Goal: Answer question/provide support: Share knowledge or assist other users

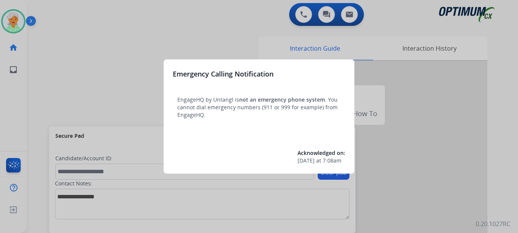
click at [20, 23] on div at bounding box center [259, 116] width 518 height 233
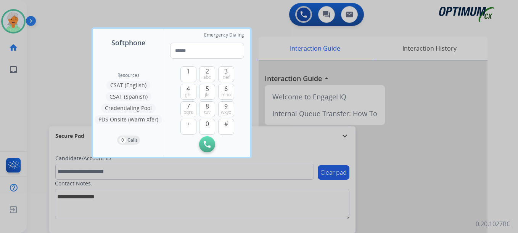
click at [20, 23] on div at bounding box center [259, 116] width 518 height 233
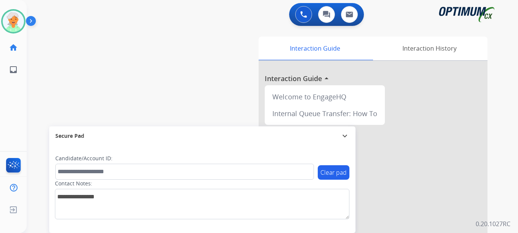
click at [20, 23] on img at bounding box center [13, 21] width 21 height 21
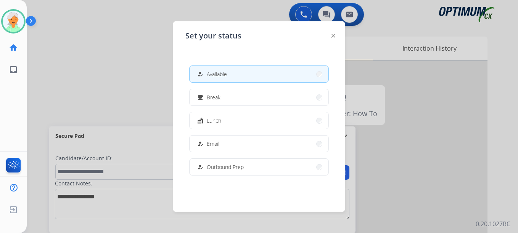
click at [210, 72] on span "Available" at bounding box center [217, 74] width 20 height 8
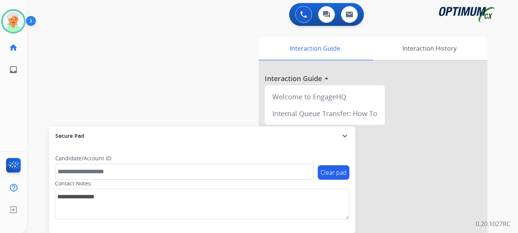
click at [33, 91] on div "swap_horiz Break voice bridge close_fullscreen Connect 3-Way Call merge_type Se…" at bounding box center [263, 186] width 473 height 318
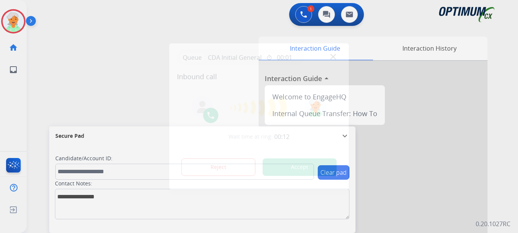
click at [314, 169] on button "Accept" at bounding box center [300, 168] width 74 height 18
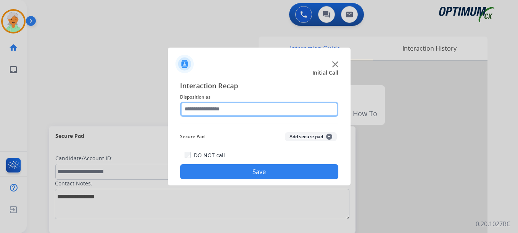
click at [231, 109] on input "text" at bounding box center [259, 109] width 158 height 15
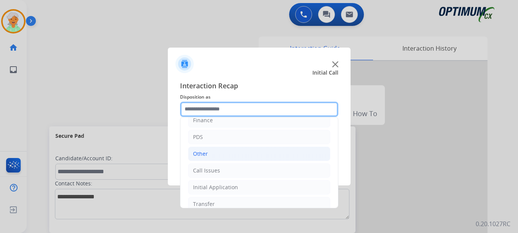
scroll to position [52, 0]
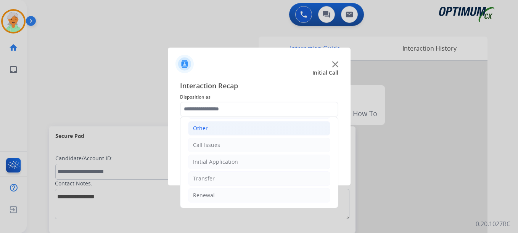
click at [218, 163] on div "Initial Application" at bounding box center [215, 162] width 45 height 8
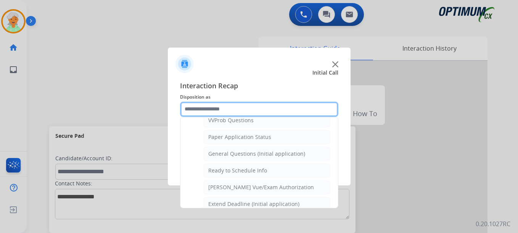
scroll to position [433, 0]
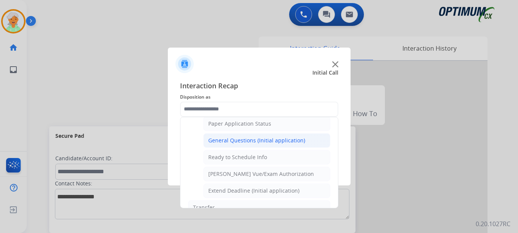
click at [237, 145] on li "General Questions (Initial application)" at bounding box center [266, 140] width 127 height 14
type input "**********"
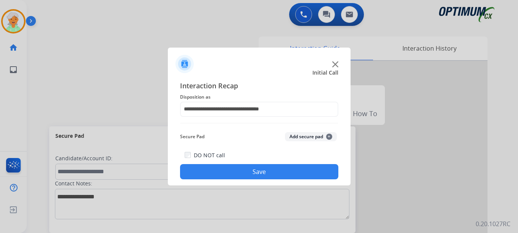
click at [237, 167] on button "Save" at bounding box center [259, 171] width 158 height 15
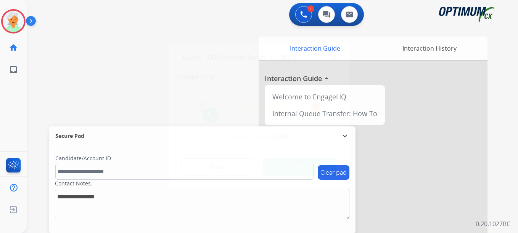
click at [291, 167] on button "Accept" at bounding box center [300, 168] width 74 height 18
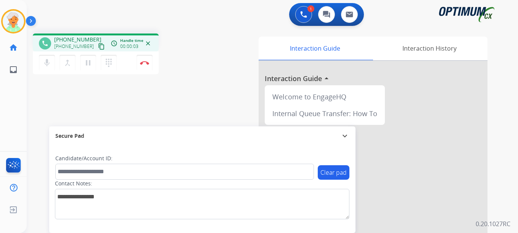
click at [98, 48] on mat-icon "content_copy" at bounding box center [101, 46] width 7 height 7
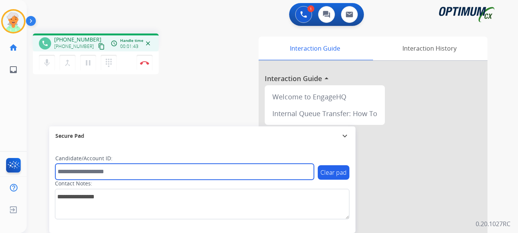
click at [77, 166] on input "text" at bounding box center [184, 172] width 259 height 16
paste input "*******"
type input "*******"
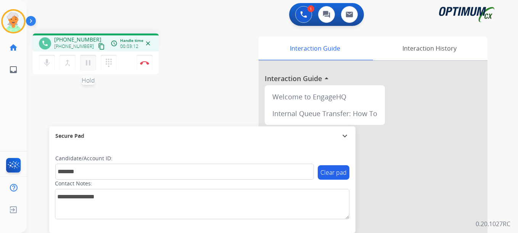
click at [86, 61] on mat-icon "pause" at bounding box center [88, 62] width 9 height 9
click at [138, 62] on button "Disconnect" at bounding box center [145, 63] width 16 height 16
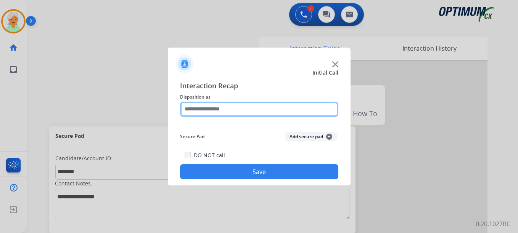
click at [214, 112] on input "text" at bounding box center [259, 109] width 158 height 15
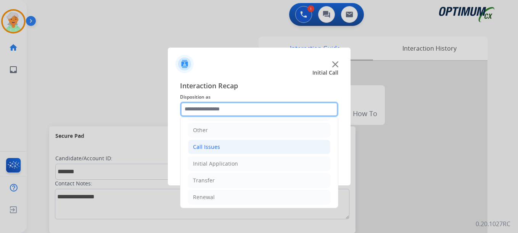
scroll to position [52, 0]
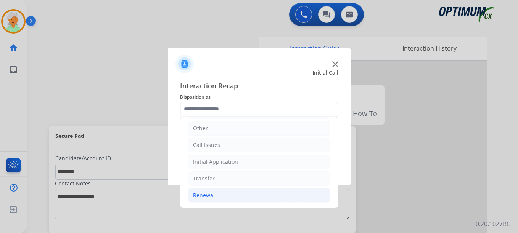
click at [215, 198] on li "Renewal" at bounding box center [259, 195] width 142 height 14
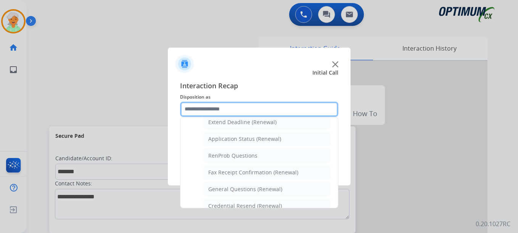
scroll to position [204, 0]
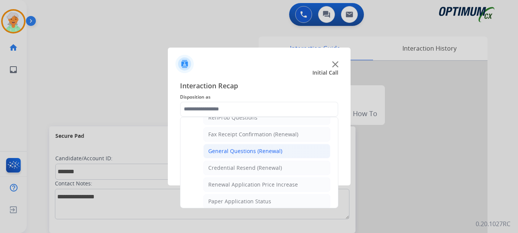
click at [235, 150] on div "General Questions (Renewal)" at bounding box center [245, 152] width 74 height 8
type input "**********"
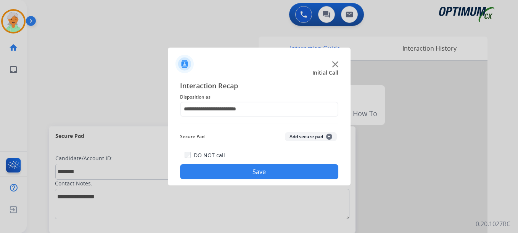
click at [248, 169] on button "Save" at bounding box center [259, 171] width 158 height 15
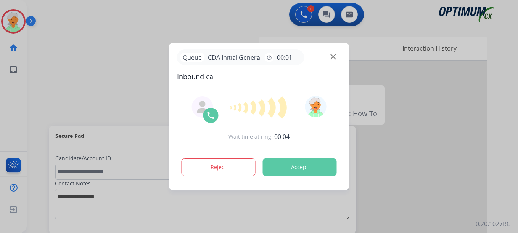
click at [18, 23] on div at bounding box center [259, 116] width 518 height 233
click at [282, 168] on button "Accept" at bounding box center [300, 168] width 74 height 18
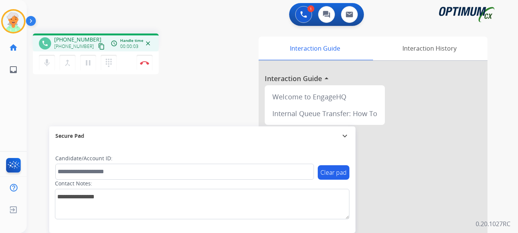
click at [98, 43] on mat-icon "content_copy" at bounding box center [101, 46] width 7 height 7
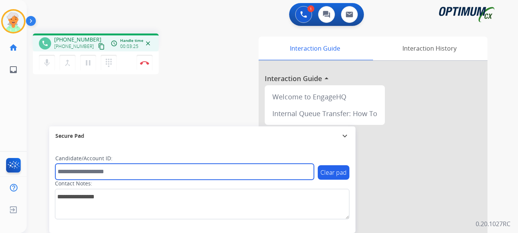
click at [109, 177] on input "text" at bounding box center [184, 172] width 259 height 16
paste input "*******"
type input "*******"
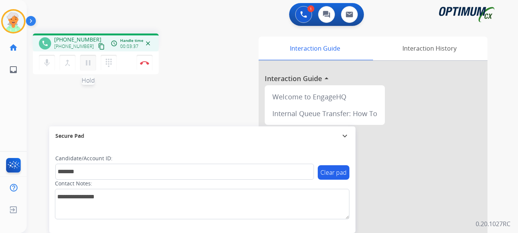
click at [93, 63] on button "pause Hold" at bounding box center [88, 63] width 16 height 16
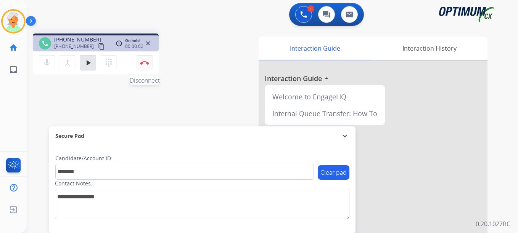
click at [148, 64] on img at bounding box center [144, 63] width 9 height 4
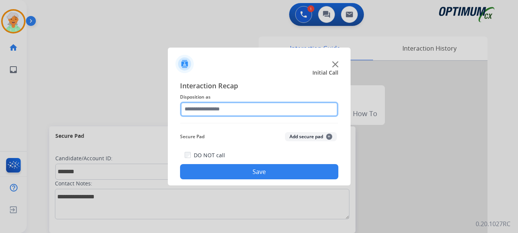
click at [249, 111] on input "text" at bounding box center [259, 109] width 158 height 15
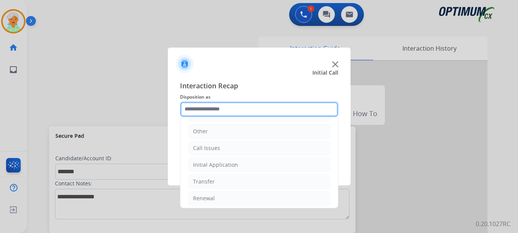
scroll to position [52, 0]
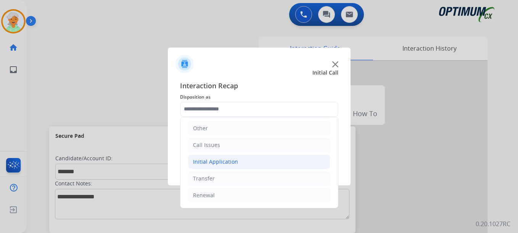
click at [219, 165] on div "Initial Application" at bounding box center [215, 162] width 45 height 8
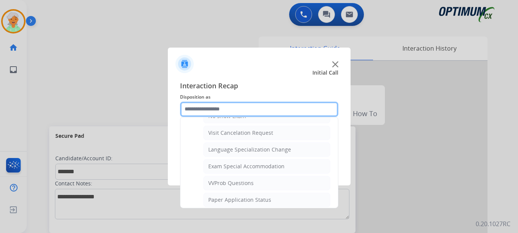
scroll to position [319, 0]
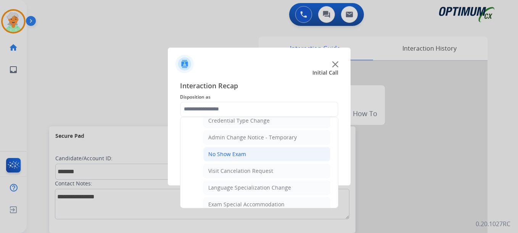
click at [230, 156] on div "No Show Exam" at bounding box center [227, 155] width 38 height 8
type input "**********"
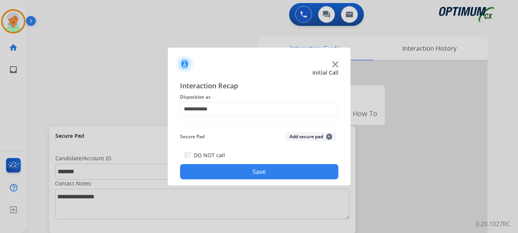
click at [228, 171] on button "Save" at bounding box center [259, 171] width 158 height 15
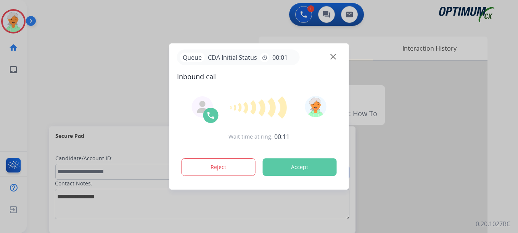
drag, startPoint x: 296, startPoint y: 169, endPoint x: 290, endPoint y: 166, distance: 7.3
click at [296, 168] on button "Accept" at bounding box center [300, 168] width 74 height 18
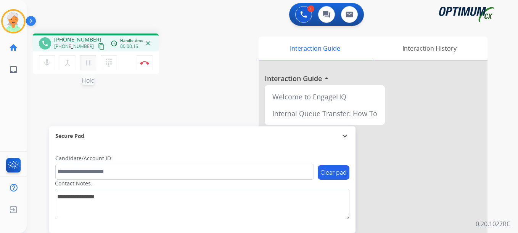
click at [89, 63] on mat-icon "pause" at bounding box center [88, 62] width 9 height 9
click at [72, 64] on button "merge_type Bridge" at bounding box center [68, 63] width 16 height 16
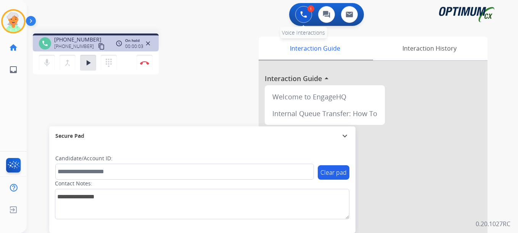
click at [302, 11] on button at bounding box center [303, 14] width 17 height 17
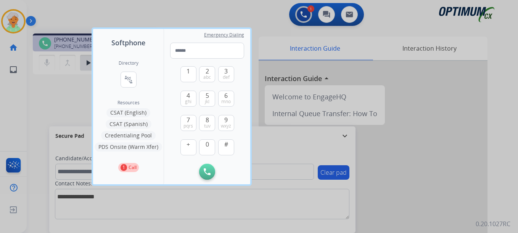
click at [130, 124] on button "CSAT (Spanish)" at bounding box center [129, 124] width 46 height 9
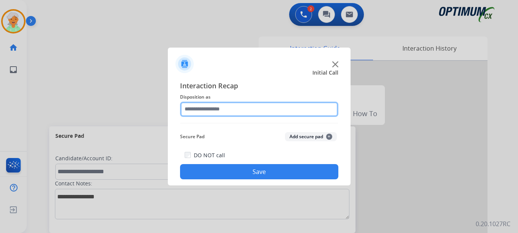
click at [221, 108] on input "text" at bounding box center [259, 109] width 158 height 15
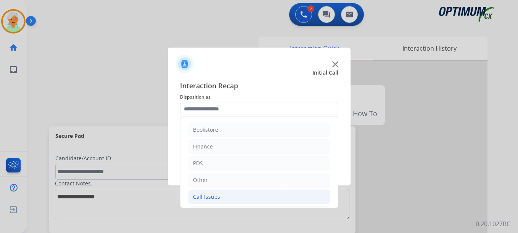
click at [217, 195] on div "Call Issues" at bounding box center [206, 197] width 27 height 8
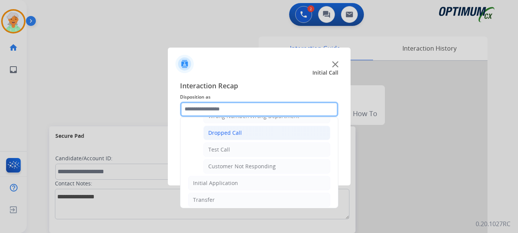
scroll to position [76, 0]
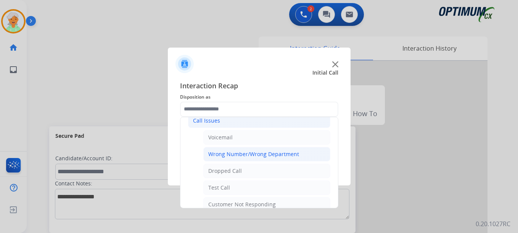
click at [229, 156] on div "Wrong Number/Wrong Department" at bounding box center [253, 155] width 91 height 8
type input "**********"
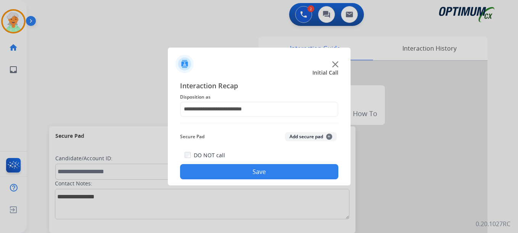
click at [242, 173] on button "Save" at bounding box center [259, 171] width 158 height 15
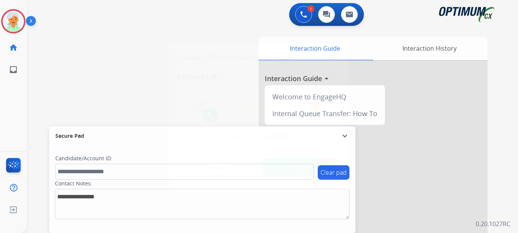
click at [20, 104] on div at bounding box center [259, 116] width 518 height 233
click at [296, 162] on button "Accept" at bounding box center [300, 168] width 74 height 18
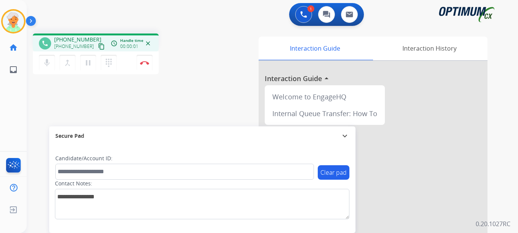
click at [98, 43] on mat-icon "content_copy" at bounding box center [101, 46] width 7 height 7
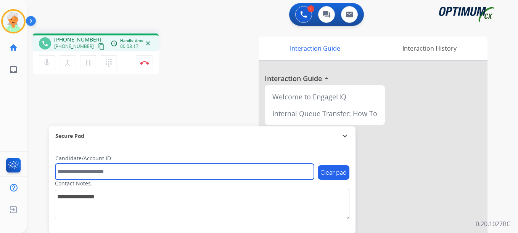
click at [88, 171] on input "text" at bounding box center [184, 172] width 259 height 16
paste input "*******"
type input "*******"
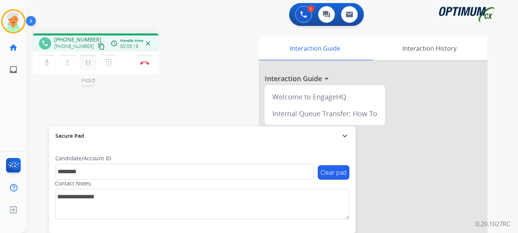
click at [89, 59] on mat-icon "pause" at bounding box center [88, 62] width 9 height 9
click at [142, 61] on img at bounding box center [144, 63] width 9 height 4
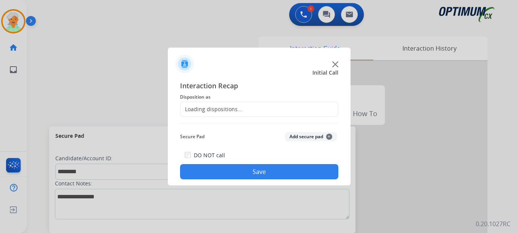
click at [213, 106] on div "Loading dispositions..." at bounding box center [211, 110] width 62 height 8
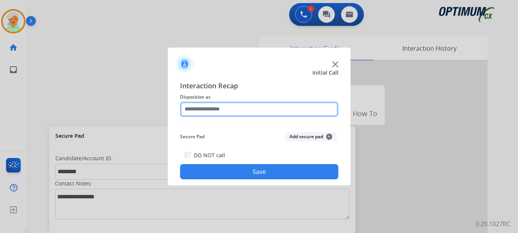
click at [224, 109] on input "text" at bounding box center [259, 109] width 158 height 15
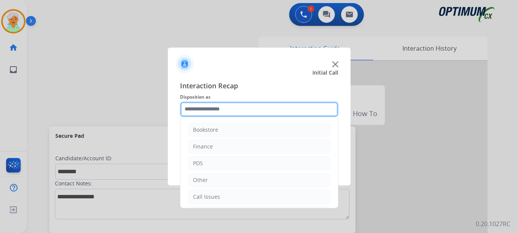
scroll to position [52, 0]
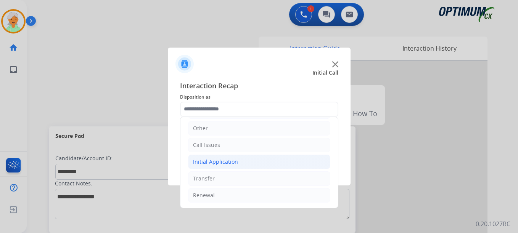
click at [224, 163] on div "Initial Application" at bounding box center [215, 162] width 45 height 8
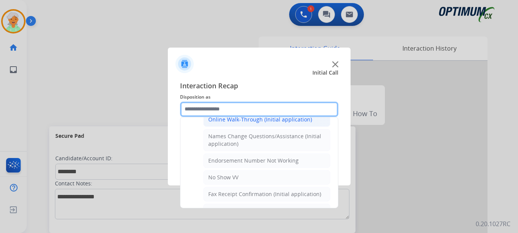
scroll to position [166, 0]
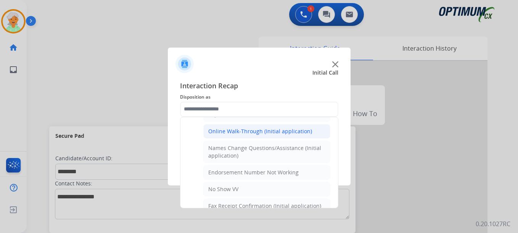
click at [235, 129] on div "Online Walk-Through (Initial application)" at bounding box center [260, 132] width 104 height 8
type input "**********"
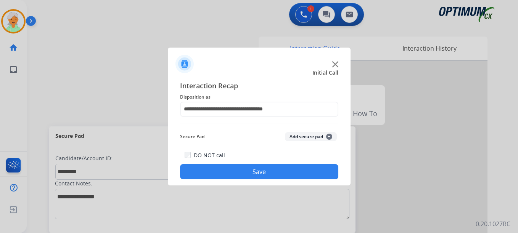
click at [244, 169] on button "Save" at bounding box center [259, 171] width 158 height 15
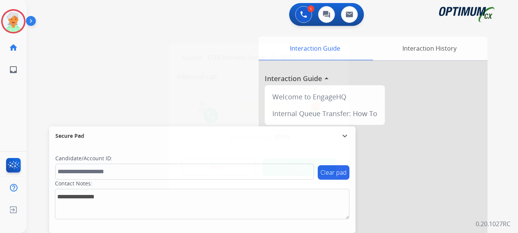
click at [309, 162] on button "Accept" at bounding box center [300, 168] width 74 height 18
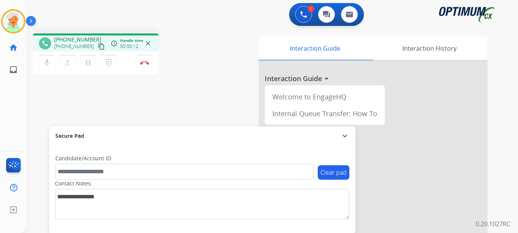
click at [98, 47] on mat-icon "content_copy" at bounding box center [101, 46] width 7 height 7
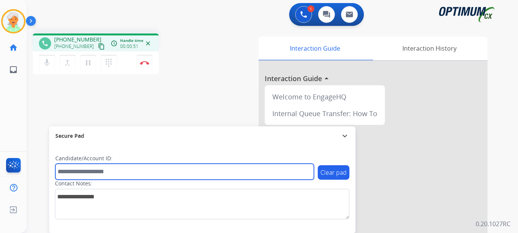
click at [66, 172] on input "text" at bounding box center [184, 172] width 259 height 16
paste input "*******"
type input "*******"
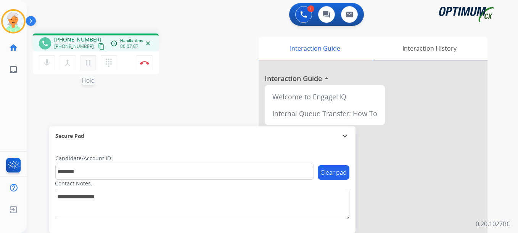
click at [88, 67] on mat-icon "pause" at bounding box center [88, 62] width 9 height 9
click at [140, 65] on button "Disconnect" at bounding box center [145, 63] width 16 height 16
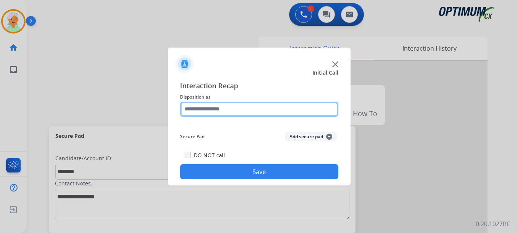
click at [225, 113] on input "text" at bounding box center [259, 109] width 158 height 15
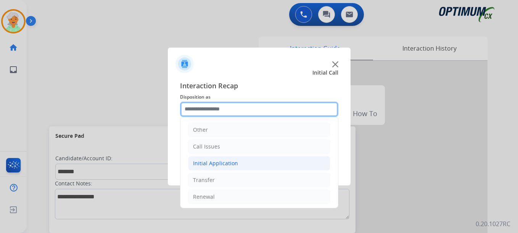
scroll to position [52, 0]
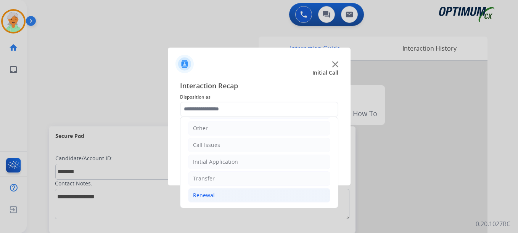
click at [211, 195] on div "Renewal" at bounding box center [204, 196] width 22 height 8
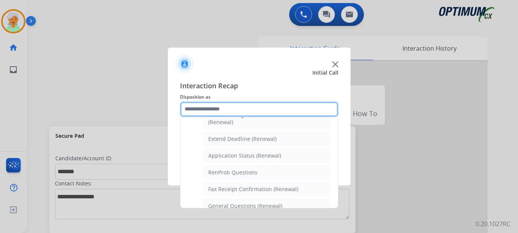
scroll to position [166, 0]
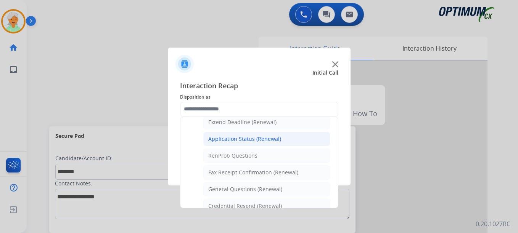
click at [247, 143] on div "Application Status (Renewal)" at bounding box center [244, 139] width 73 height 8
type input "**********"
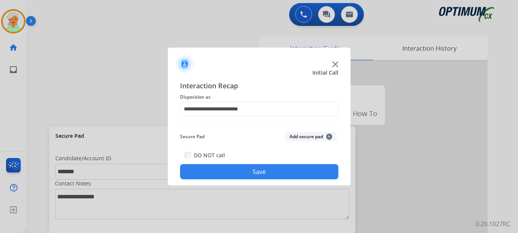
click at [249, 172] on button "Save" at bounding box center [259, 171] width 158 height 15
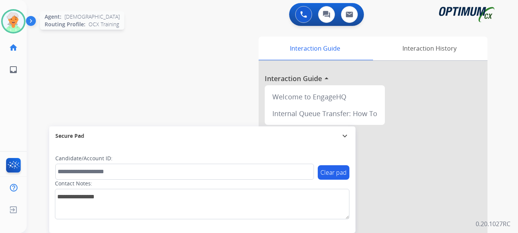
click at [9, 21] on img at bounding box center [13, 21] width 21 height 21
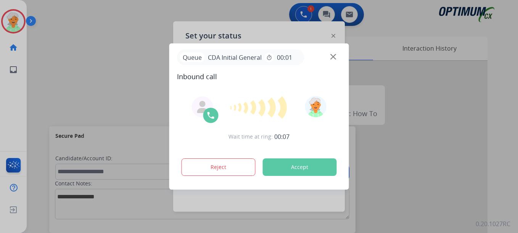
click at [322, 169] on button "Accept" at bounding box center [300, 168] width 74 height 18
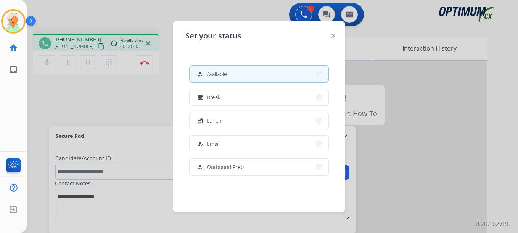
click at [125, 27] on div at bounding box center [259, 116] width 518 height 233
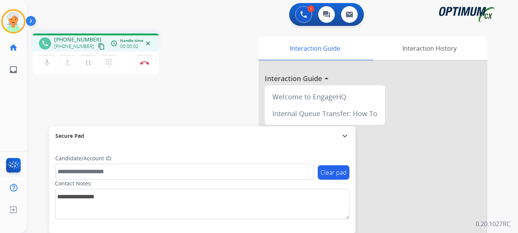
click at [98, 46] on mat-icon "content_copy" at bounding box center [101, 46] width 7 height 7
click at [88, 63] on mat-icon "pause" at bounding box center [88, 62] width 9 height 9
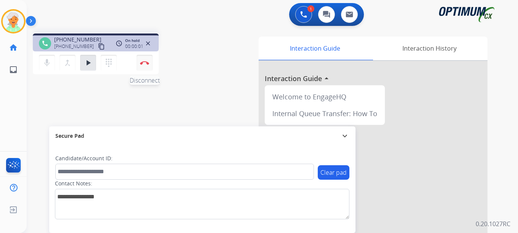
click at [140, 63] on img at bounding box center [144, 63] width 9 height 4
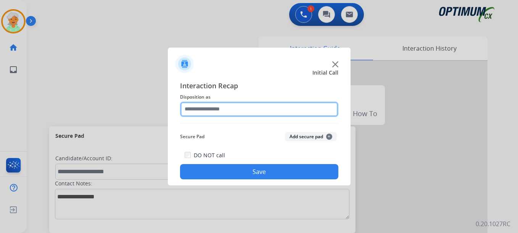
click at [215, 110] on input "text" at bounding box center [259, 109] width 158 height 15
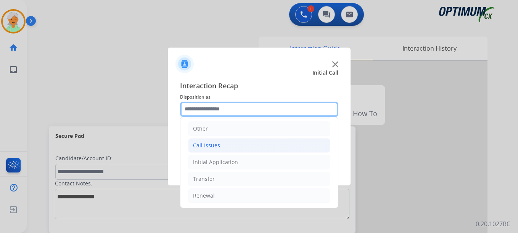
scroll to position [52, 0]
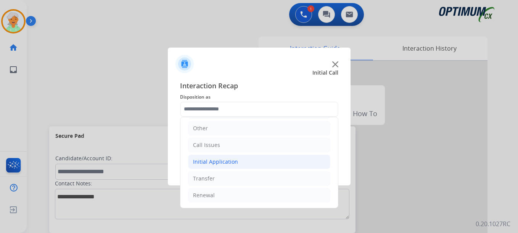
click at [221, 160] on div "Initial Application" at bounding box center [215, 162] width 45 height 8
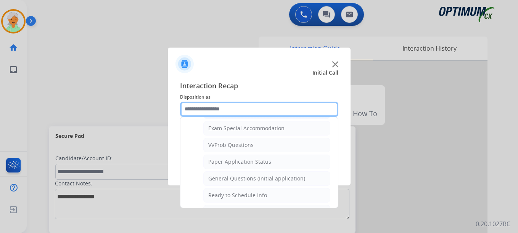
scroll to position [433, 0]
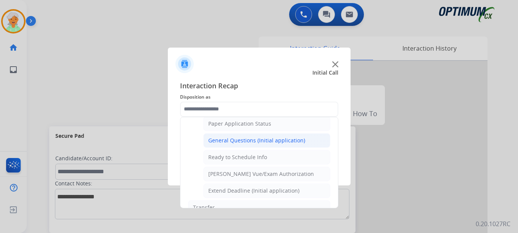
click at [249, 138] on div "General Questions (Initial application)" at bounding box center [256, 141] width 97 height 8
type input "**********"
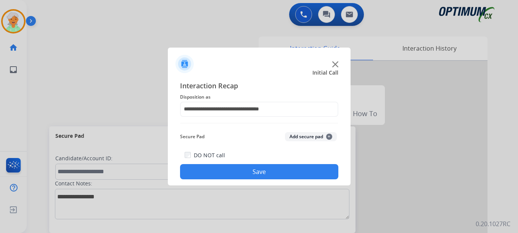
click at [242, 168] on button "Save" at bounding box center [259, 171] width 158 height 15
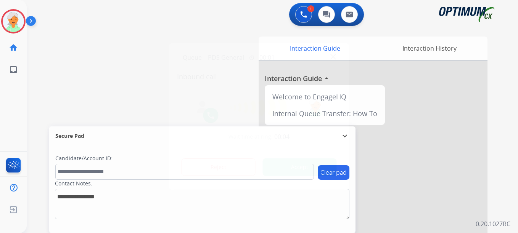
click at [318, 164] on button "Accept" at bounding box center [300, 168] width 74 height 18
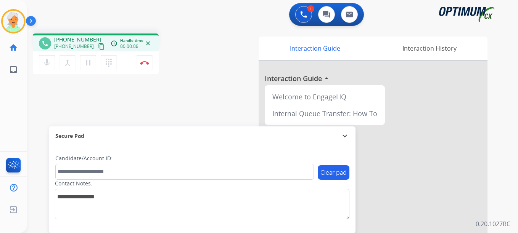
click at [98, 46] on mat-icon "content_copy" at bounding box center [101, 46] width 7 height 7
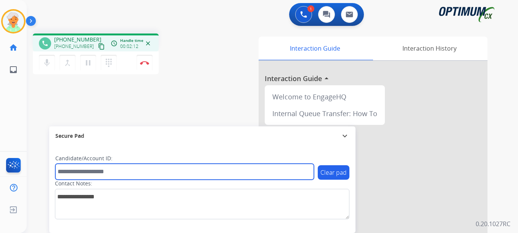
click at [86, 175] on input "text" at bounding box center [184, 172] width 259 height 16
paste input "*********"
type input "*********"
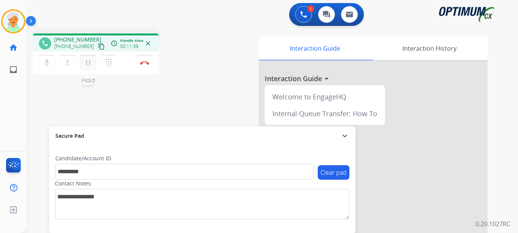
click at [92, 61] on mat-icon "pause" at bounding box center [88, 62] width 9 height 9
click at [140, 63] on img at bounding box center [144, 63] width 9 height 4
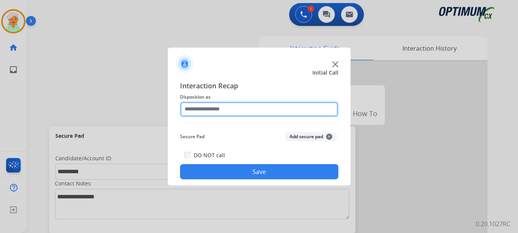
click at [219, 108] on input "text" at bounding box center [259, 109] width 158 height 15
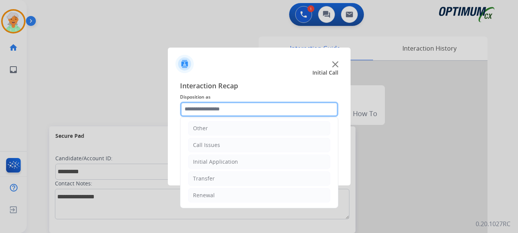
scroll to position [14, 0]
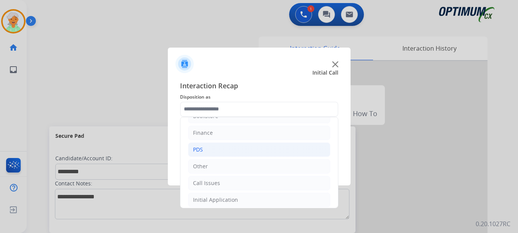
click at [208, 150] on li "PDS" at bounding box center [259, 150] width 142 height 14
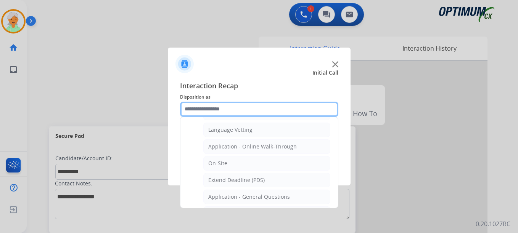
scroll to position [204, 0]
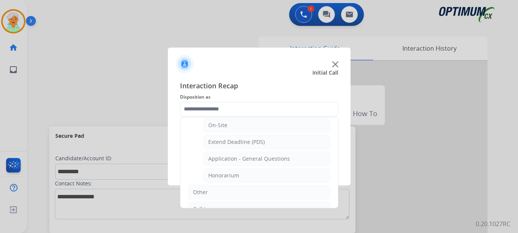
click at [244, 157] on div "Application - General Questions" at bounding box center [249, 159] width 82 height 8
type input "**********"
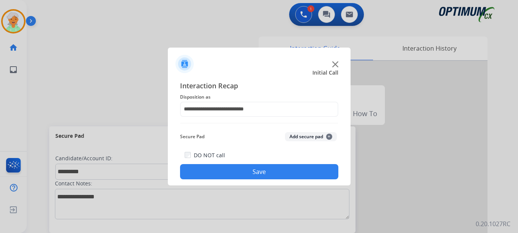
click at [246, 170] on button "Save" at bounding box center [259, 171] width 158 height 15
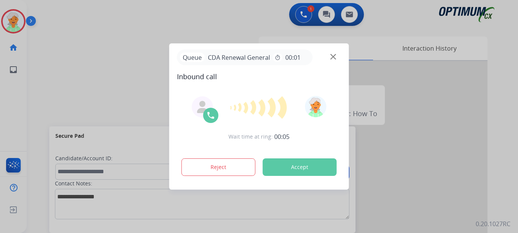
click at [285, 166] on button "Accept" at bounding box center [300, 168] width 74 height 18
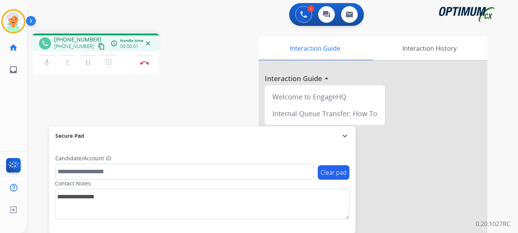
click at [98, 46] on mat-icon "content_copy" at bounding box center [101, 46] width 7 height 7
click at [85, 64] on mat-icon "pause" at bounding box center [88, 62] width 9 height 9
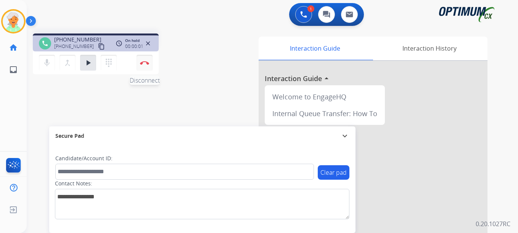
click at [152, 61] on button "Disconnect" at bounding box center [145, 63] width 16 height 16
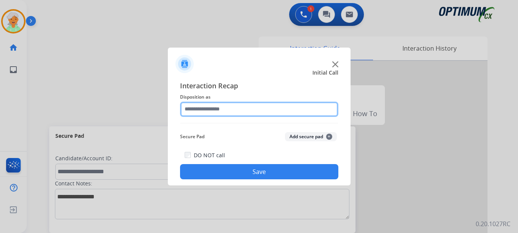
click at [222, 116] on input "text" at bounding box center [259, 109] width 158 height 15
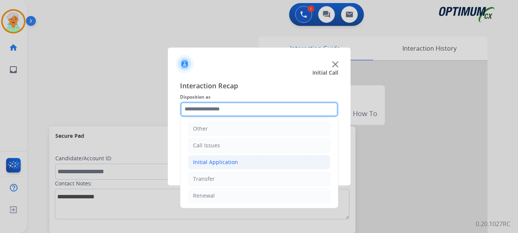
scroll to position [52, 0]
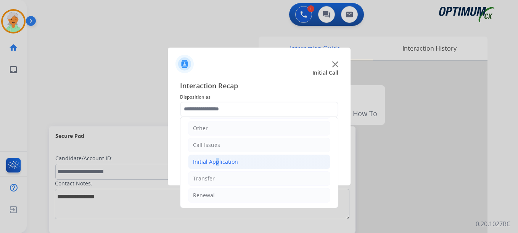
click at [213, 162] on div "Initial Application" at bounding box center [215, 162] width 45 height 8
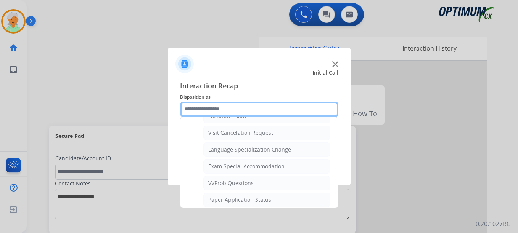
scroll to position [433, 0]
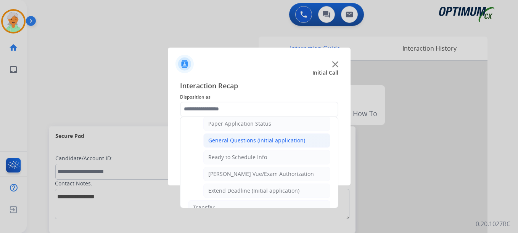
click at [228, 143] on div "General Questions (Initial application)" at bounding box center [256, 141] width 97 height 8
type input "**********"
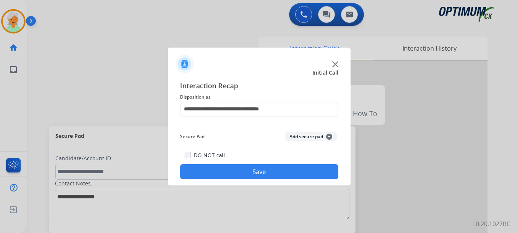
click at [240, 172] on button "Save" at bounding box center [259, 171] width 158 height 15
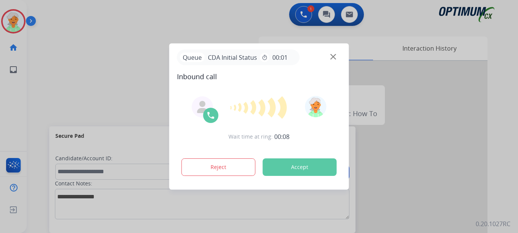
click at [19, 117] on div at bounding box center [259, 116] width 518 height 233
click at [304, 171] on button "Accept" at bounding box center [300, 168] width 74 height 18
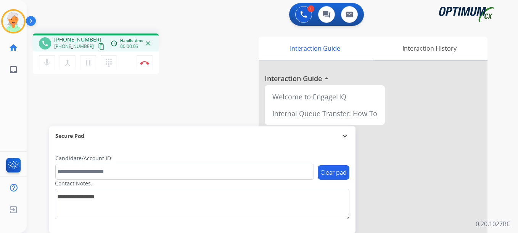
click at [98, 44] on mat-icon "content_copy" at bounding box center [101, 46] width 7 height 7
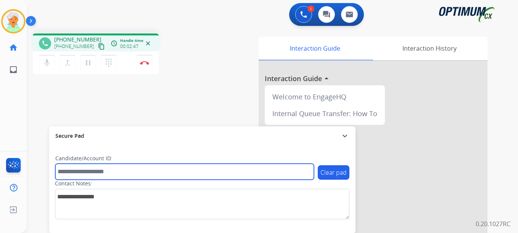
click at [76, 173] on input "text" at bounding box center [184, 172] width 259 height 16
paste input "*******"
type input "*******"
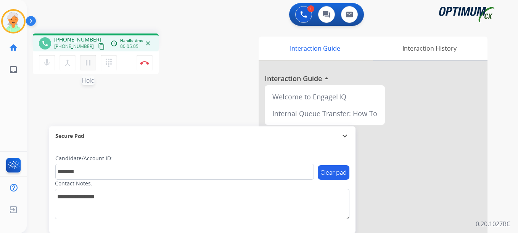
click at [89, 63] on mat-icon "pause" at bounding box center [88, 62] width 9 height 9
click at [145, 60] on button "Disconnect" at bounding box center [145, 63] width 16 height 16
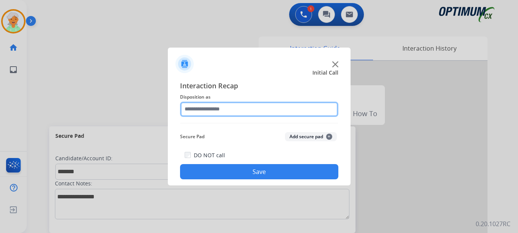
click at [218, 110] on input "text" at bounding box center [259, 109] width 158 height 15
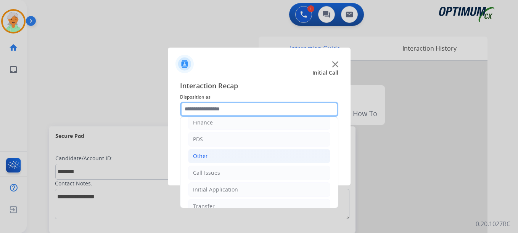
scroll to position [52, 0]
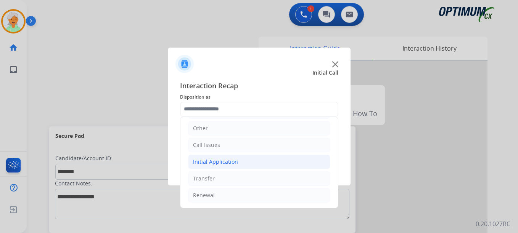
click at [221, 164] on div "Initial Application" at bounding box center [215, 162] width 45 height 8
click at [229, 179] on div "Credential Resend (Initial application)" at bounding box center [256, 179] width 96 height 8
type input "**********"
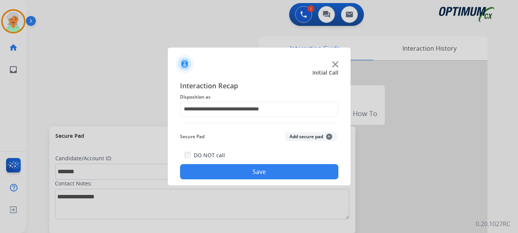
click at [238, 170] on button "Save" at bounding box center [259, 171] width 158 height 15
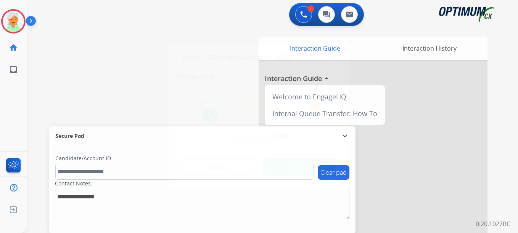
click at [30, 114] on div at bounding box center [259, 116] width 518 height 233
click at [287, 171] on button "Accept" at bounding box center [300, 168] width 74 height 18
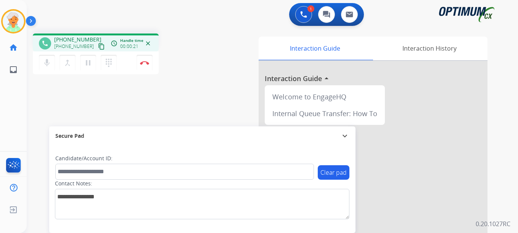
click at [98, 47] on mat-icon "content_copy" at bounding box center [101, 46] width 7 height 7
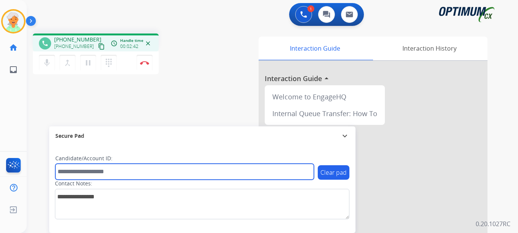
click at [63, 167] on input "text" at bounding box center [184, 172] width 259 height 16
paste input "*******"
type input "*******"
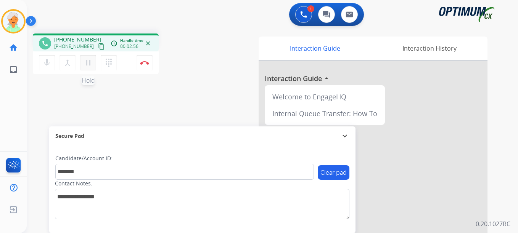
click at [87, 65] on mat-icon "pause" at bounding box center [88, 62] width 9 height 9
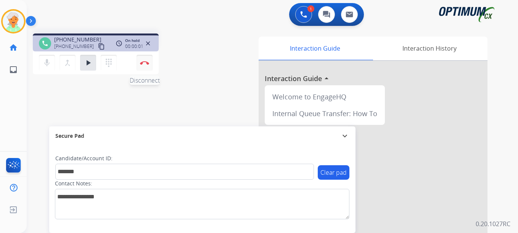
click at [141, 66] on button "Disconnect" at bounding box center [145, 63] width 16 height 16
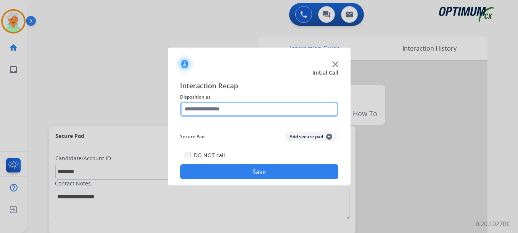
drag, startPoint x: 198, startPoint y: 99, endPoint x: 208, endPoint y: 107, distance: 13.0
click at [208, 107] on input "text" at bounding box center [259, 109] width 158 height 15
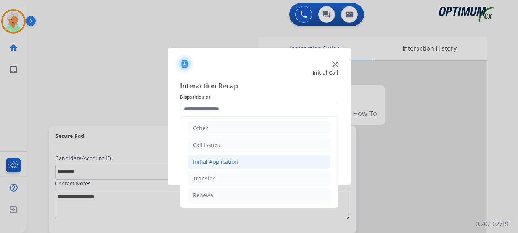
click at [212, 158] on div "Initial Application" at bounding box center [215, 162] width 45 height 8
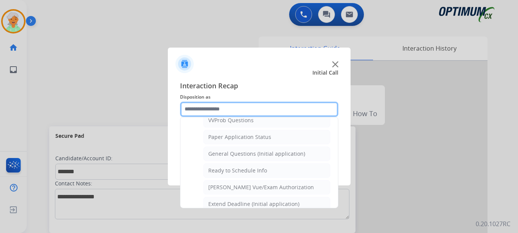
scroll to position [433, 0]
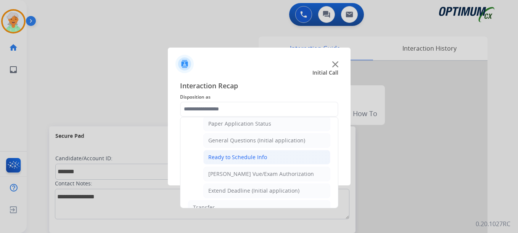
click at [224, 159] on div "Ready to Schedule Info" at bounding box center [237, 158] width 59 height 8
type input "**********"
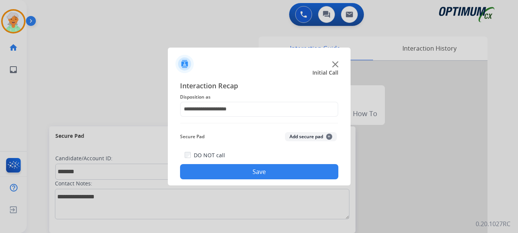
click at [234, 173] on button "Save" at bounding box center [259, 171] width 158 height 15
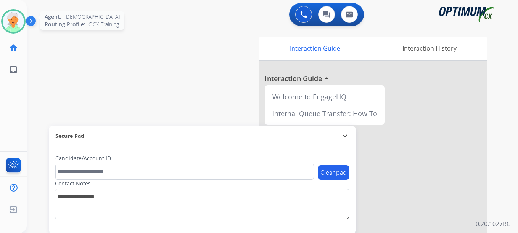
click at [11, 20] on img at bounding box center [13, 21] width 21 height 21
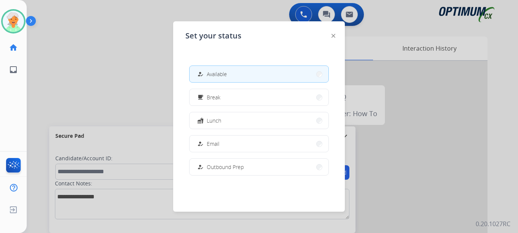
click at [223, 99] on button "free_breakfast Break" at bounding box center [259, 97] width 139 height 16
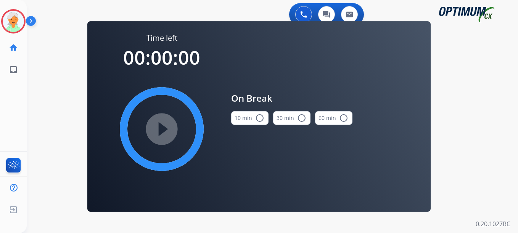
click at [262, 120] on mat-icon "radio_button_unchecked" at bounding box center [259, 118] width 9 height 9
click at [159, 130] on mat-icon "play_circle_filled" at bounding box center [161, 129] width 9 height 9
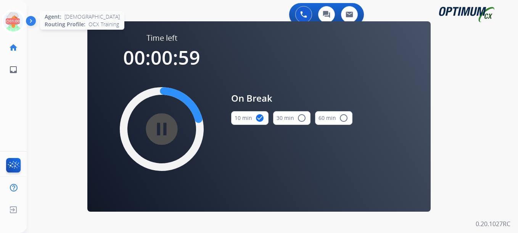
click at [10, 21] on icon at bounding box center [13, 21] width 25 height 25
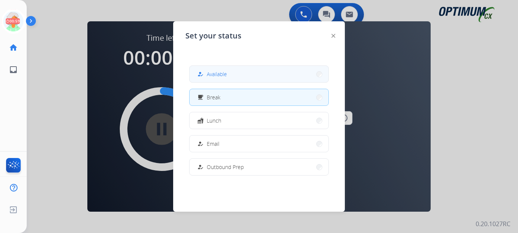
click at [215, 75] on span "Available" at bounding box center [217, 74] width 20 height 8
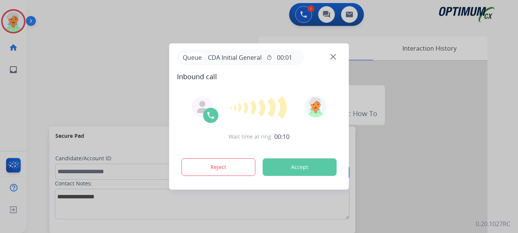
click at [284, 168] on button "Accept" at bounding box center [300, 168] width 74 height 18
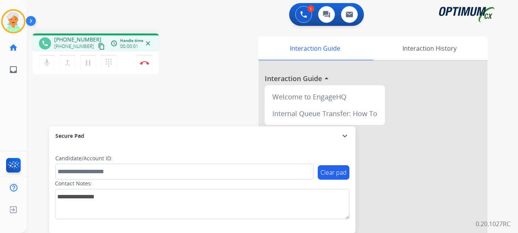
click at [98, 47] on mat-icon "content_copy" at bounding box center [101, 46] width 7 height 7
click at [93, 61] on button "pause Hold" at bounding box center [88, 63] width 16 height 16
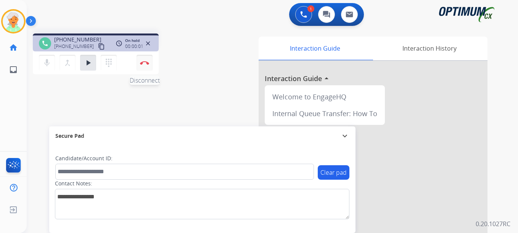
click at [149, 64] on img at bounding box center [144, 63] width 9 height 4
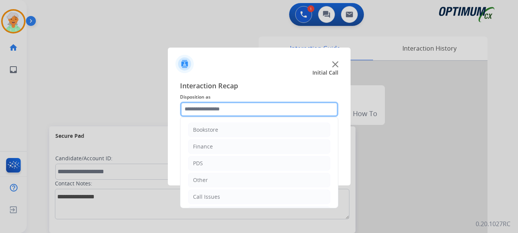
click at [224, 111] on input "text" at bounding box center [259, 109] width 158 height 15
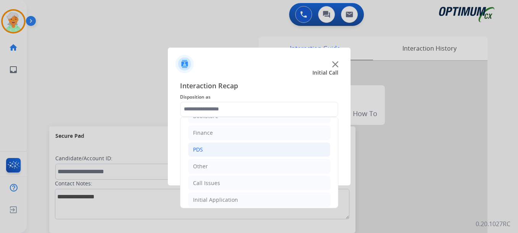
click at [222, 151] on li "PDS" at bounding box center [259, 150] width 142 height 14
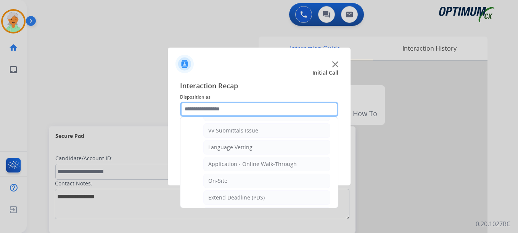
scroll to position [166, 0]
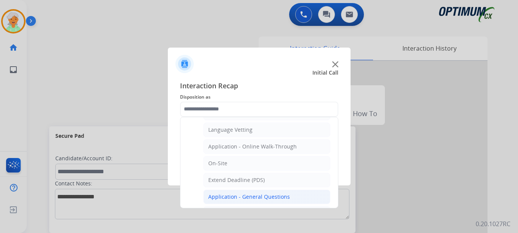
click at [240, 195] on div "Application - General Questions" at bounding box center [249, 197] width 82 height 8
type input "**********"
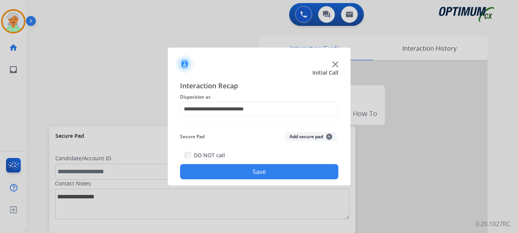
click at [246, 178] on button "Save" at bounding box center [259, 171] width 158 height 15
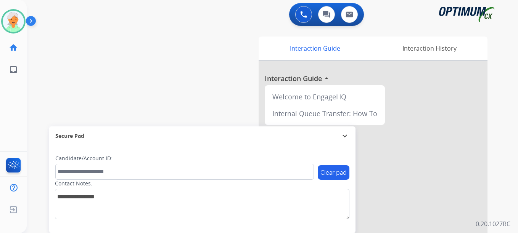
drag, startPoint x: 58, startPoint y: 20, endPoint x: 56, endPoint y: 34, distance: 14.6
drag, startPoint x: 56, startPoint y: 34, endPoint x: 68, endPoint y: 35, distance: 12.3
drag, startPoint x: 68, startPoint y: 35, endPoint x: 84, endPoint y: -17, distance: 55.0
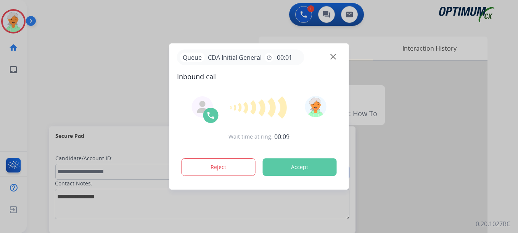
click at [283, 166] on button "Accept" at bounding box center [300, 168] width 74 height 18
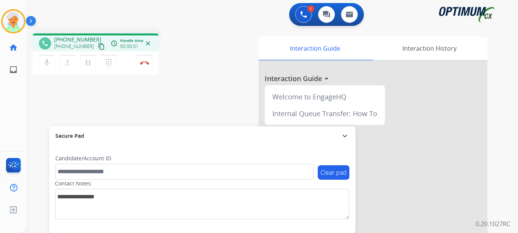
click at [98, 46] on mat-icon "content_copy" at bounding box center [101, 46] width 7 height 7
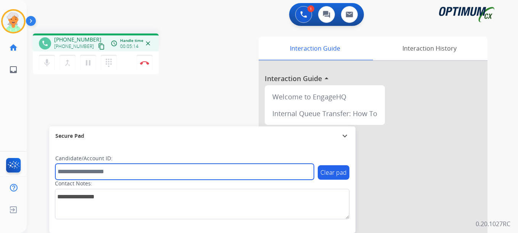
click at [68, 175] on input "text" at bounding box center [184, 172] width 259 height 16
paste input "*******"
type input "*******"
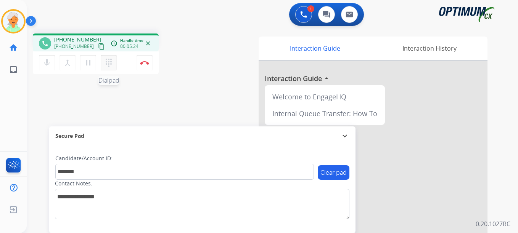
drag, startPoint x: 90, startPoint y: 66, endPoint x: 101, endPoint y: 63, distance: 11.2
click at [93, 64] on button "pause Hold" at bounding box center [88, 63] width 16 height 16
click at [140, 66] on button "Disconnect" at bounding box center [145, 63] width 16 height 16
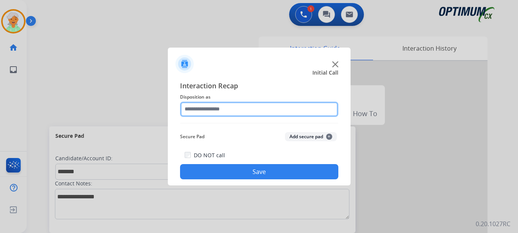
click at [198, 108] on input "text" at bounding box center [259, 109] width 158 height 15
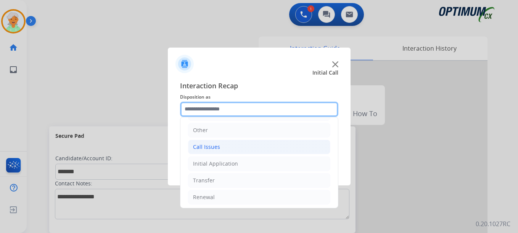
scroll to position [52, 0]
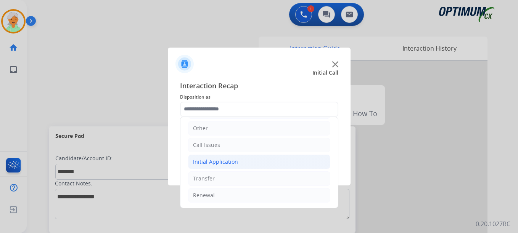
click at [202, 165] on div "Initial Application" at bounding box center [215, 162] width 45 height 8
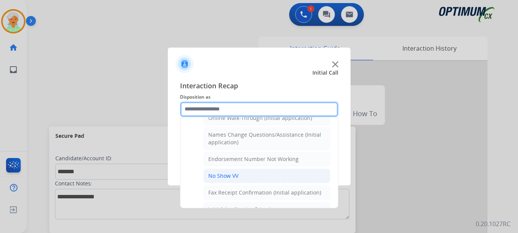
scroll to position [166, 0]
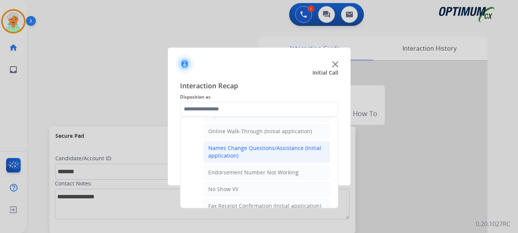
click at [223, 154] on div "Names Change Questions/Assistance (Initial application)" at bounding box center [266, 152] width 117 height 15
type input "**********"
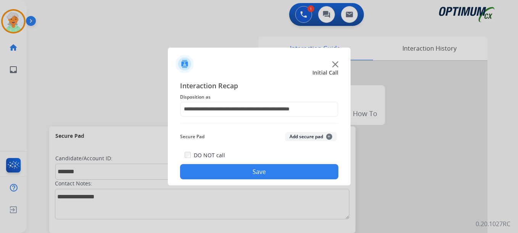
click at [223, 176] on button "Save" at bounding box center [259, 171] width 158 height 15
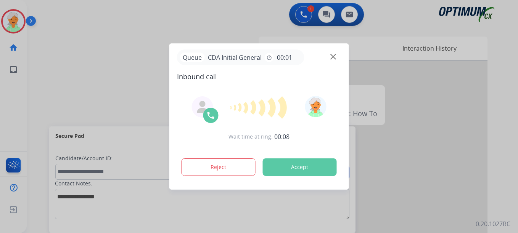
click at [301, 172] on button "Accept" at bounding box center [300, 168] width 74 height 18
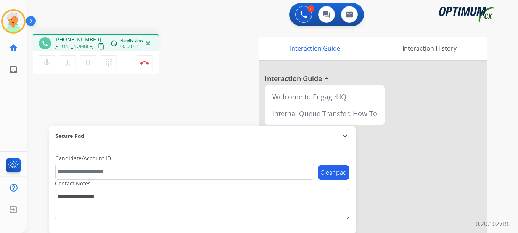
click at [97, 43] on button "content_copy" at bounding box center [101, 46] width 9 height 9
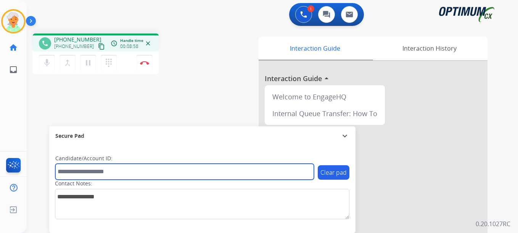
click at [79, 174] on input "text" at bounding box center [184, 172] width 259 height 16
paste input "*******"
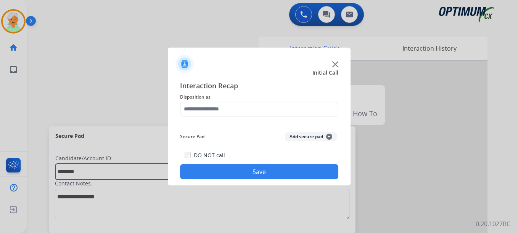
type input "*******"
click at [90, 68] on div at bounding box center [259, 116] width 518 height 233
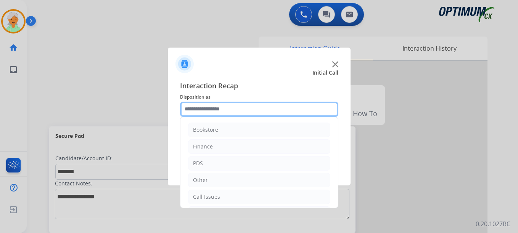
click at [232, 110] on input "text" at bounding box center [259, 109] width 158 height 15
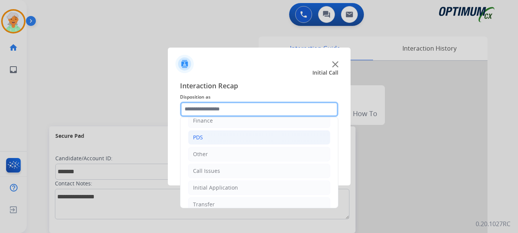
scroll to position [52, 0]
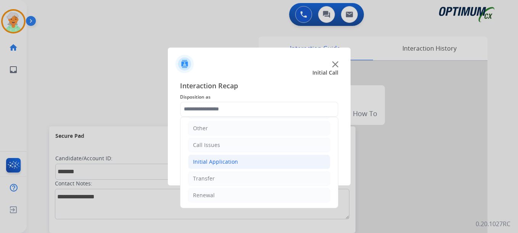
click at [219, 165] on div "Initial Application" at bounding box center [215, 162] width 45 height 8
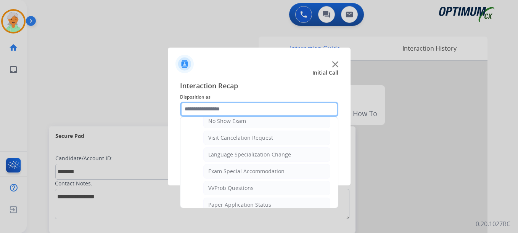
scroll to position [395, 0]
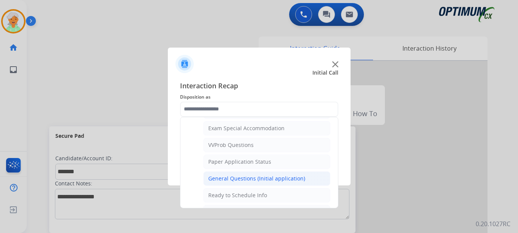
click at [229, 180] on div "General Questions (Initial application)" at bounding box center [256, 179] width 97 height 8
type input "**********"
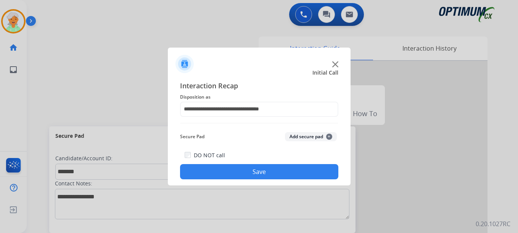
click at [233, 173] on button "Save" at bounding box center [259, 171] width 158 height 15
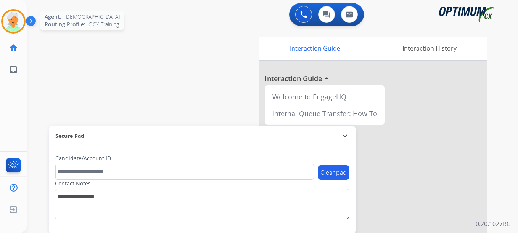
click at [18, 23] on img at bounding box center [13, 21] width 21 height 21
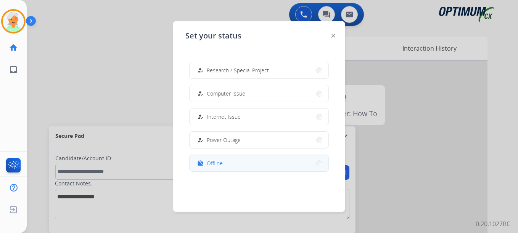
scroll to position [190, 0]
click at [228, 162] on button "work_off Offline" at bounding box center [259, 163] width 139 height 16
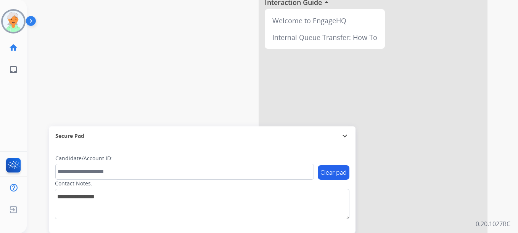
scroll to position [0, 0]
